Goal: Contribute content: Contribute content

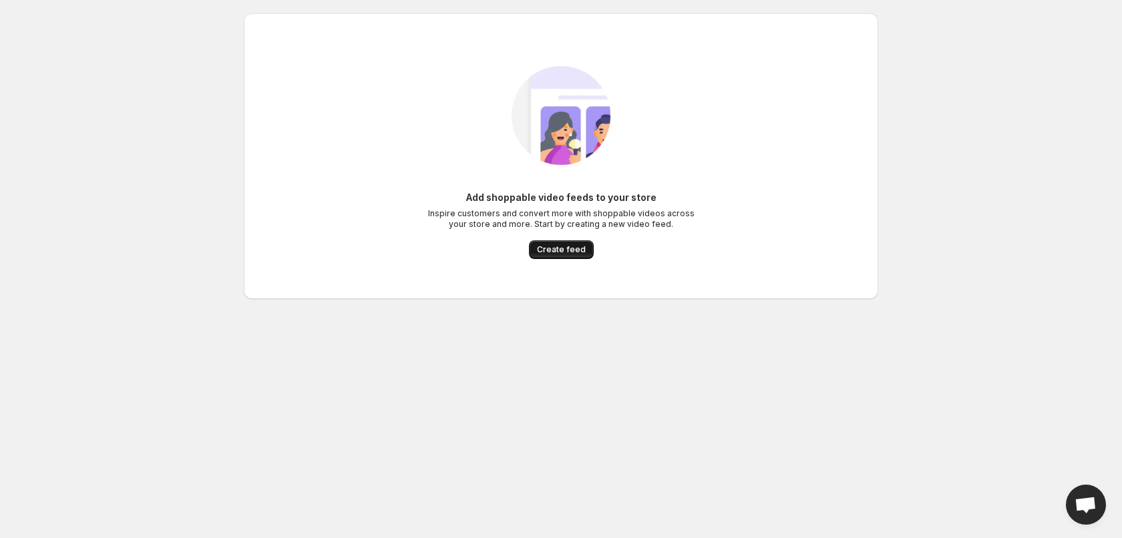
click at [570, 246] on span "Create feed" at bounding box center [561, 249] width 49 height 11
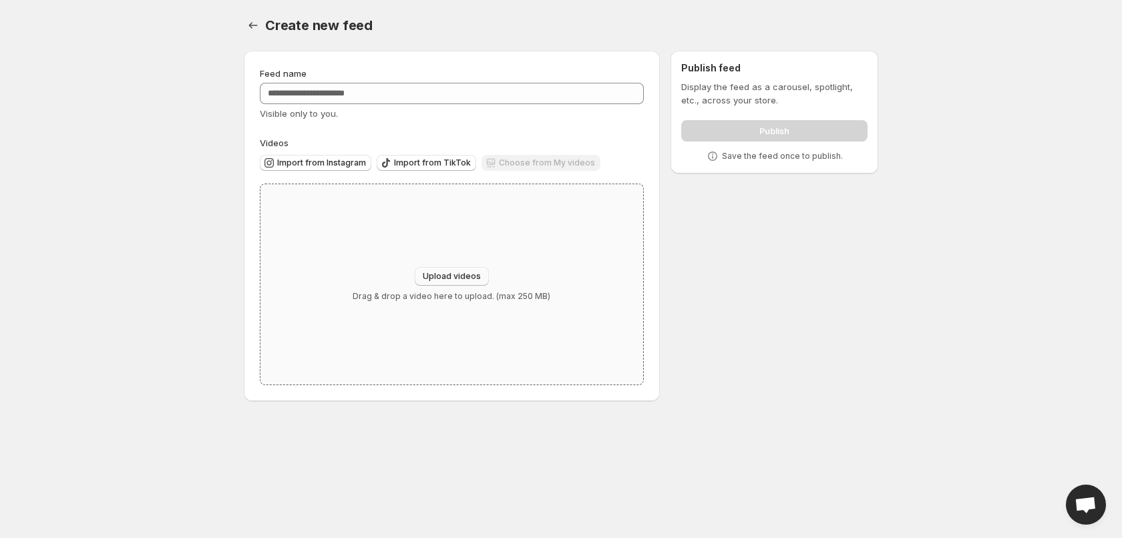
click at [450, 274] on span "Upload videos" at bounding box center [452, 276] width 58 height 11
type input "**********"
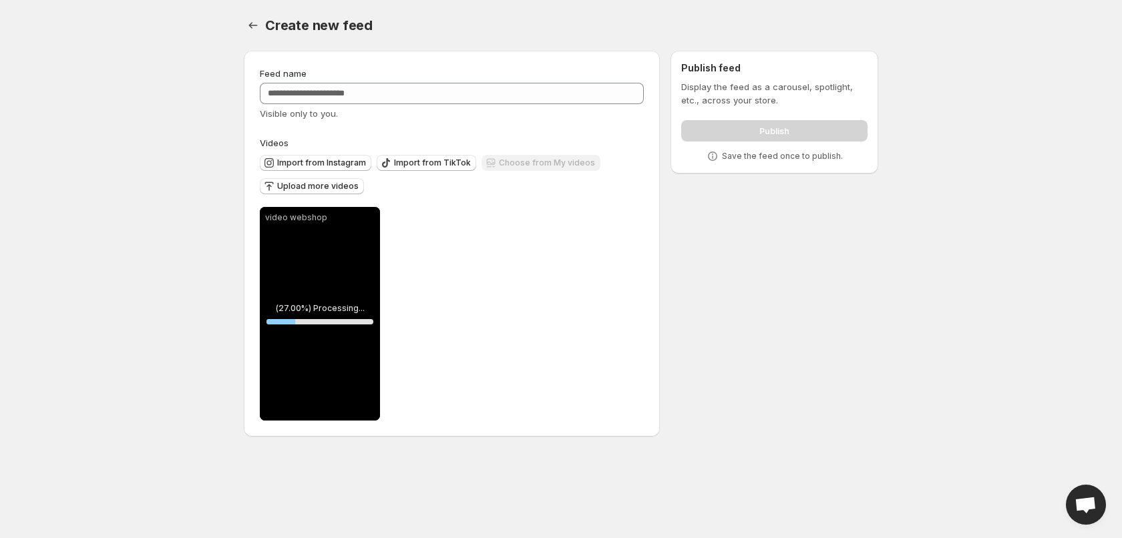
drag, startPoint x: 351, startPoint y: 289, endPoint x: 313, endPoint y: 285, distance: 38.9
click at [312, 285] on div "video webshop" at bounding box center [320, 314] width 120 height 214
click at [316, 281] on div "video webshop" at bounding box center [320, 314] width 120 height 214
click at [326, 406] on span "Tag products" at bounding box center [327, 404] width 53 height 13
click at [366, 220] on icon at bounding box center [367, 218] width 13 height 13
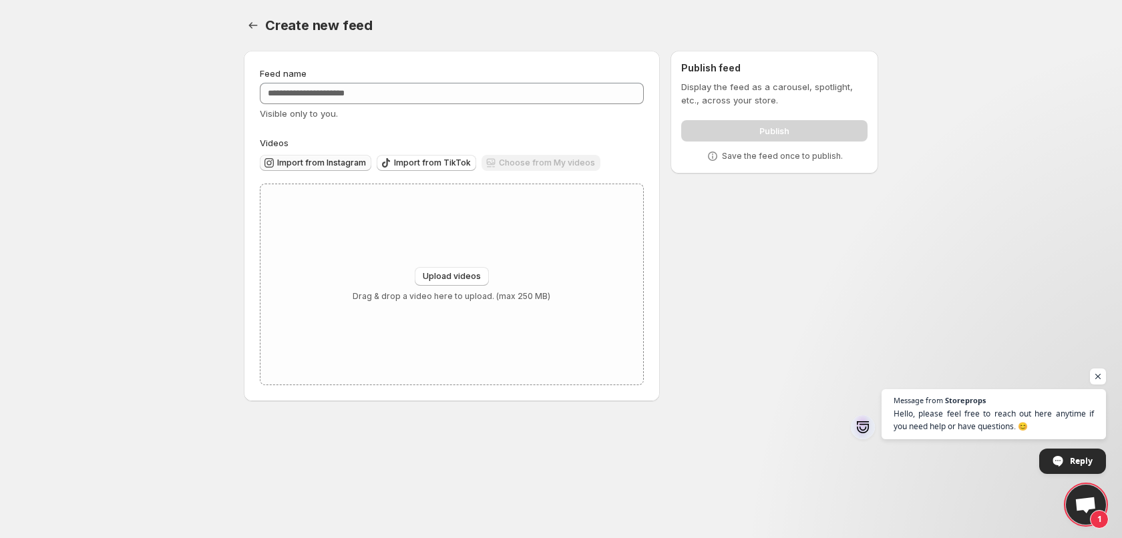
click at [285, 162] on span "Import from Instagram" at bounding box center [321, 163] width 89 height 11
click at [1100, 379] on span "Open chat" at bounding box center [1098, 377] width 17 height 17
